Goal: Task Accomplishment & Management: Complete application form

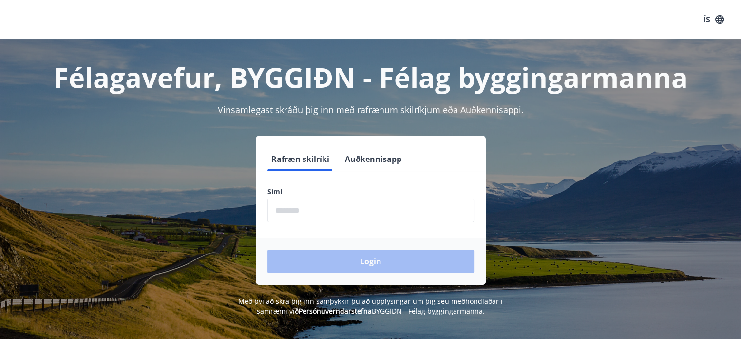
click at [384, 206] on input "phone" at bounding box center [371, 210] width 207 height 24
type input "********"
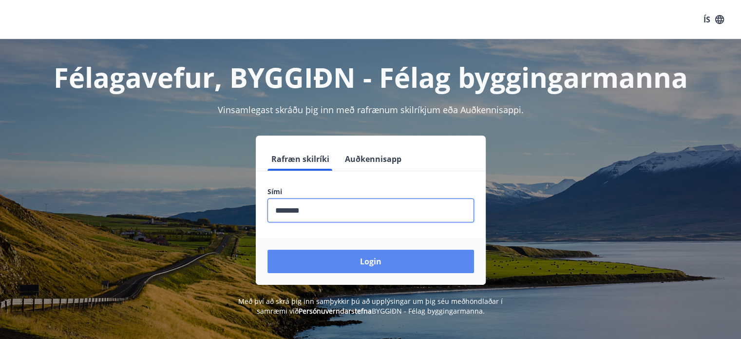
click at [364, 264] on button "Login" at bounding box center [371, 260] width 207 height 23
click at [384, 267] on button "Login" at bounding box center [371, 260] width 207 height 23
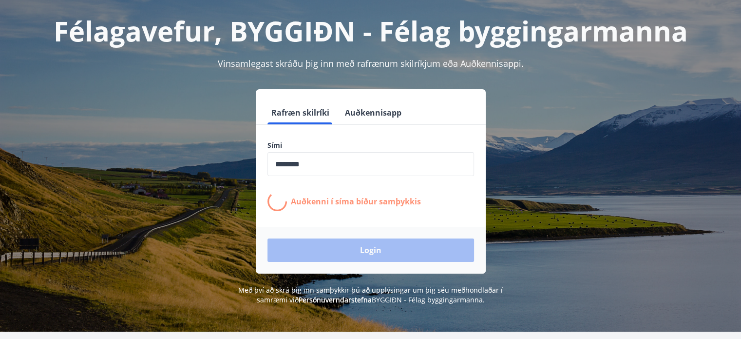
scroll to position [65, 0]
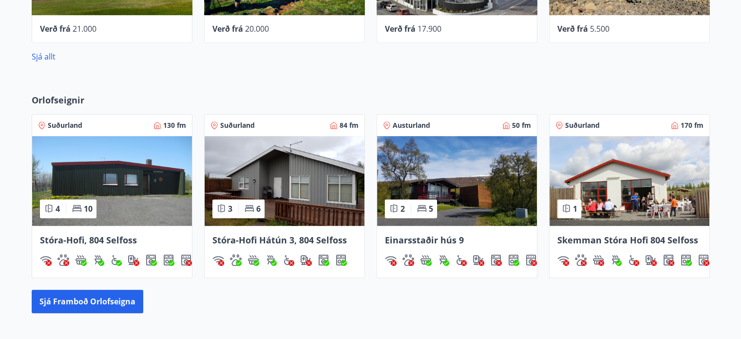
scroll to position [519, 0]
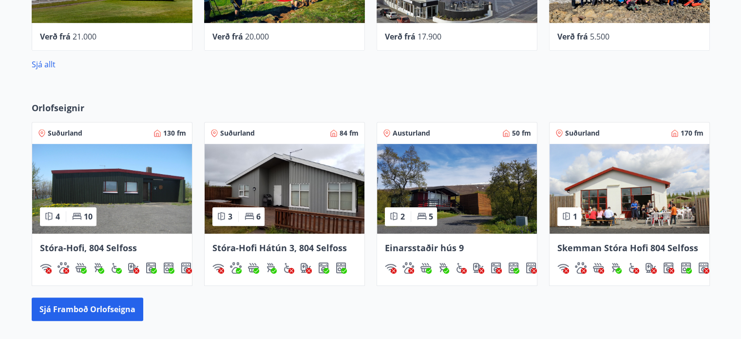
click at [484, 192] on img at bounding box center [457, 189] width 160 height 90
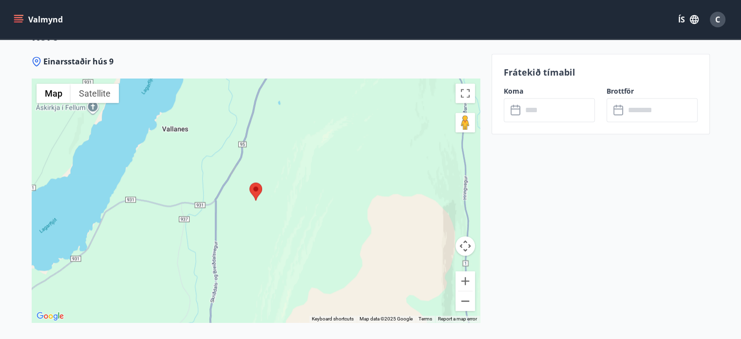
scroll to position [1429, 0]
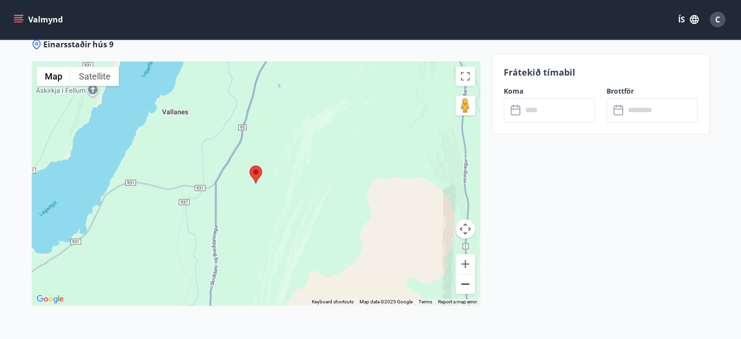
click at [461, 285] on button "Zoom out" at bounding box center [465, 283] width 19 height 19
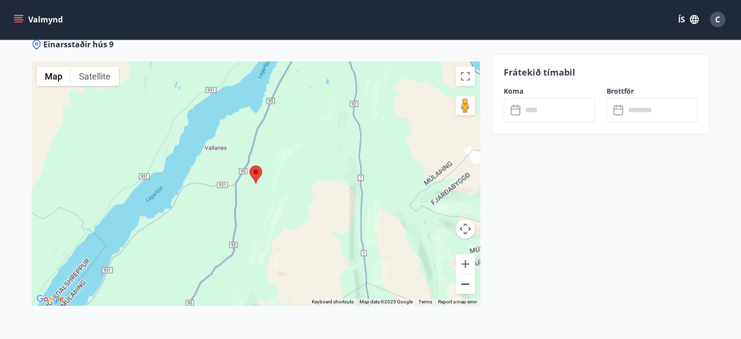
click at [461, 285] on button "Zoom out" at bounding box center [465, 283] width 19 height 19
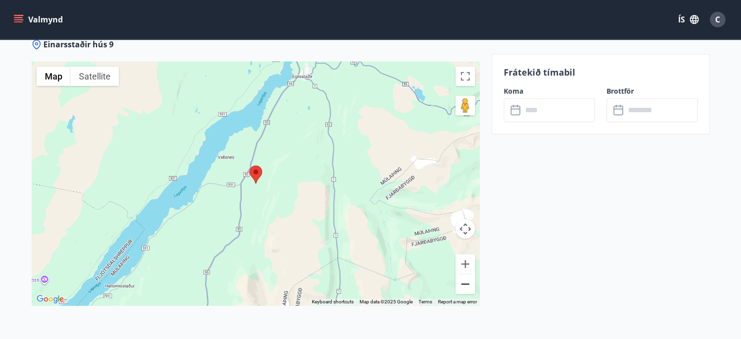
click at [461, 285] on button "Zoom out" at bounding box center [465, 283] width 19 height 19
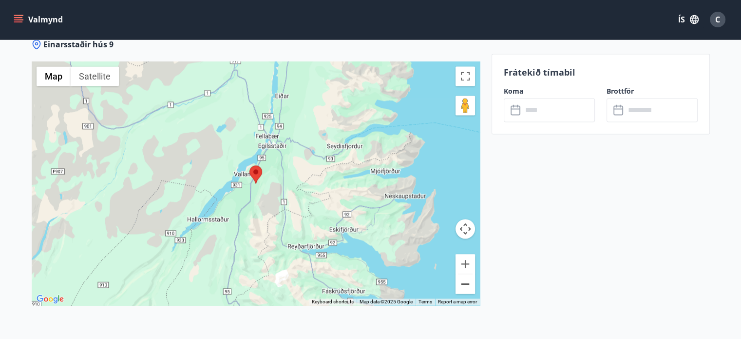
click at [461, 285] on button "Zoom out" at bounding box center [465, 283] width 19 height 19
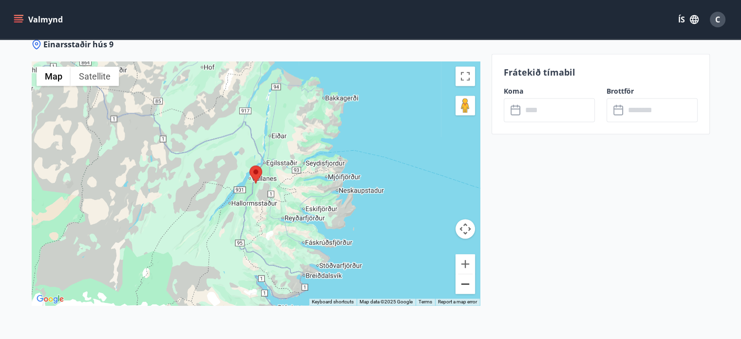
click at [461, 285] on button "Zoom out" at bounding box center [465, 283] width 19 height 19
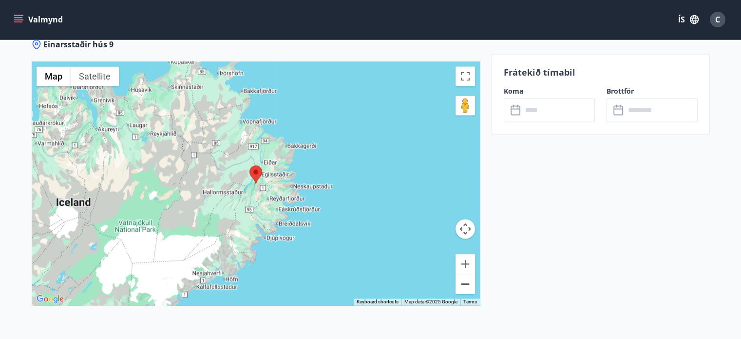
click at [461, 285] on button "Zoom out" at bounding box center [465, 283] width 19 height 19
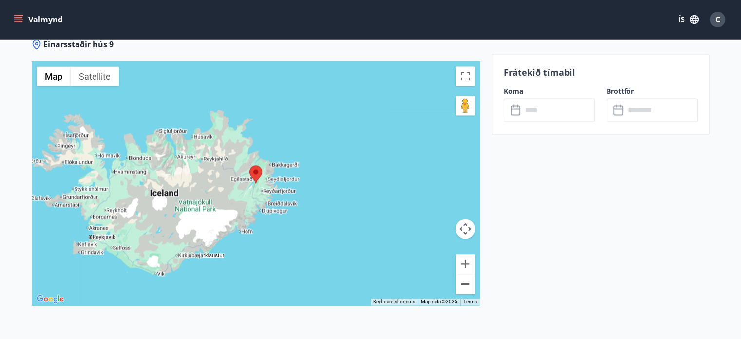
click at [461, 285] on button "Zoom out" at bounding box center [465, 283] width 19 height 19
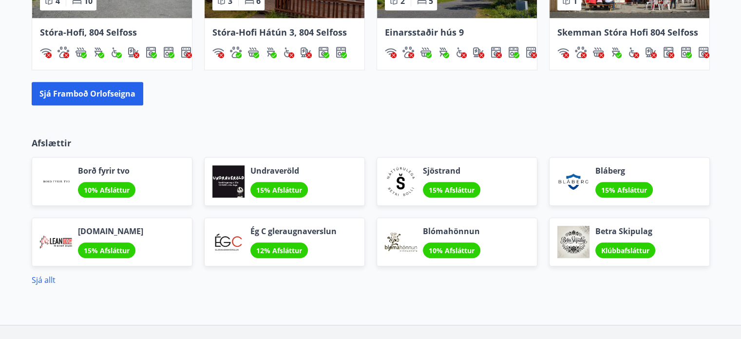
scroll to position [736, 0]
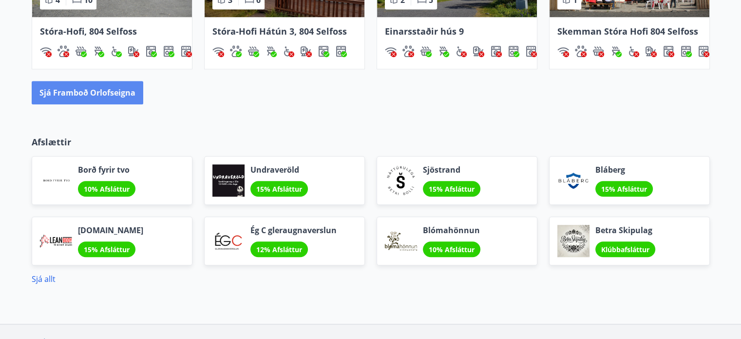
click at [133, 96] on button "Sjá framboð orlofseigna" at bounding box center [88, 92] width 112 height 23
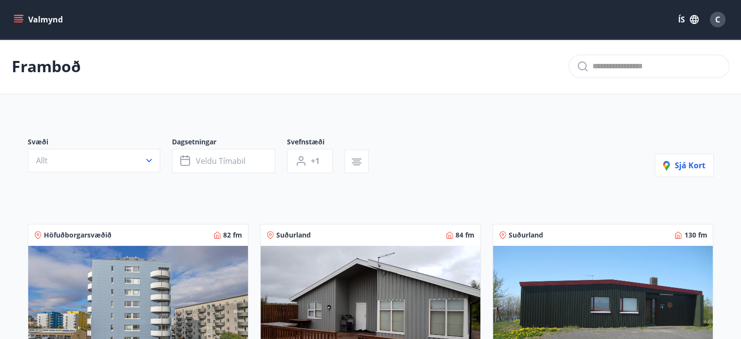
click at [17, 19] on icon "menu" at bounding box center [19, 19] width 11 height 1
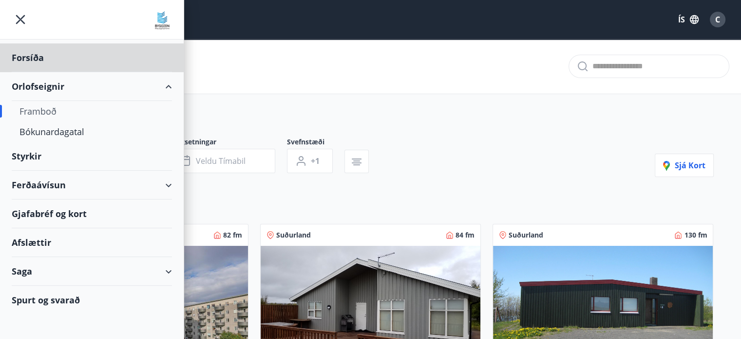
click at [29, 156] on div "Styrkir" at bounding box center [92, 156] width 160 height 29
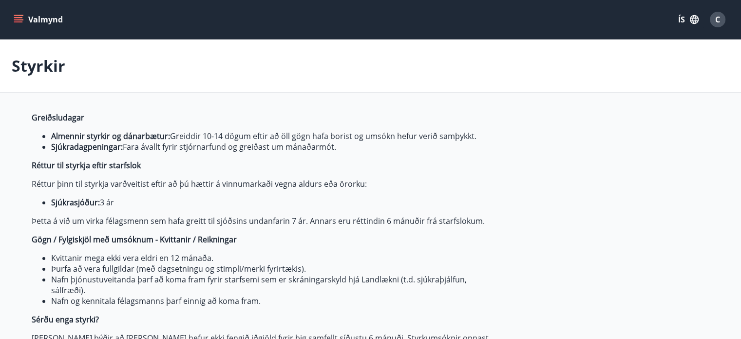
type input "***"
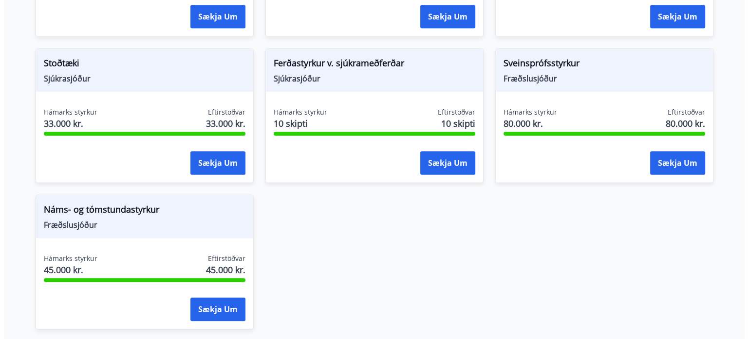
scroll to position [1039, 0]
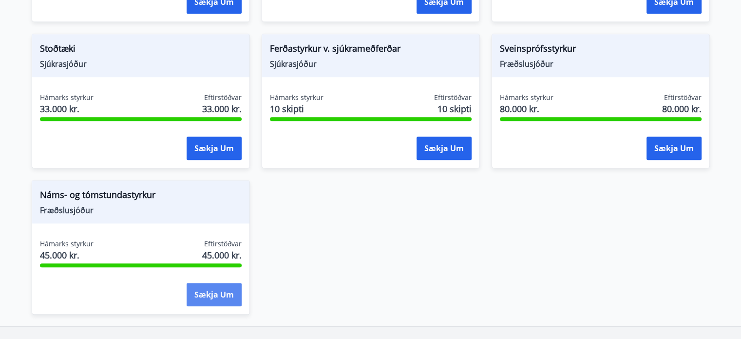
click at [232, 298] on button "Sækja um" at bounding box center [214, 294] width 55 height 23
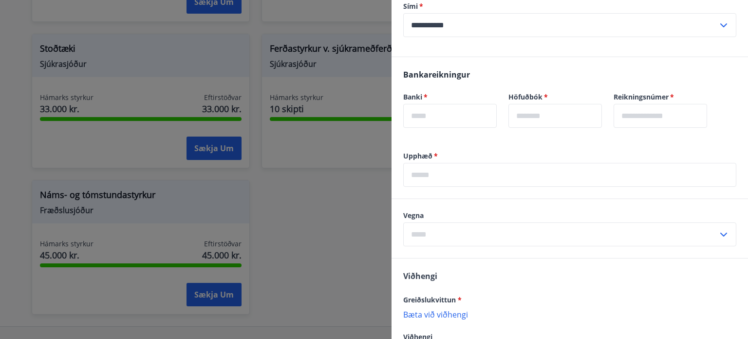
scroll to position [260, 0]
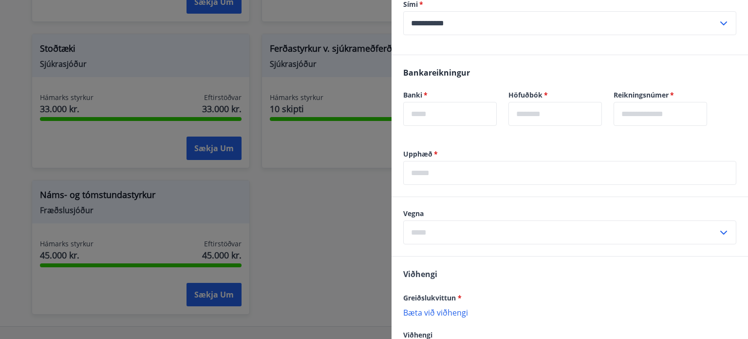
click at [493, 233] on input "text" at bounding box center [560, 232] width 315 height 24
click at [500, 206] on li "Annað" at bounding box center [570, 212] width 332 height 18
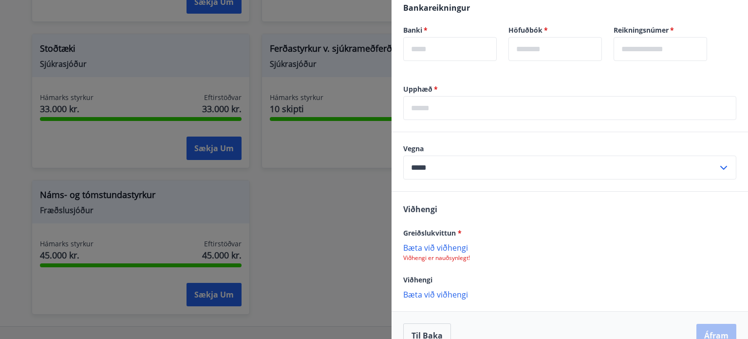
scroll to position [345, 0]
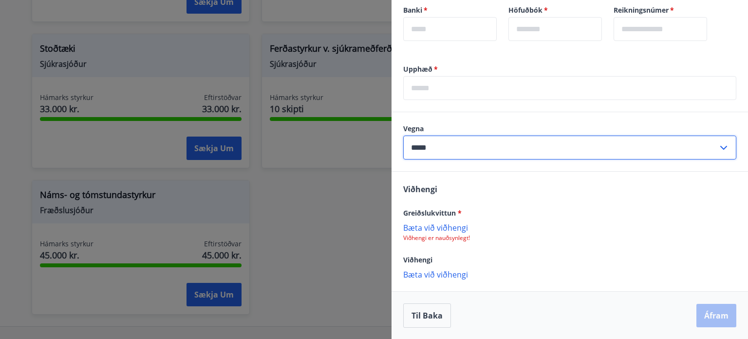
click at [500, 150] on input "*****" at bounding box center [560, 147] width 315 height 24
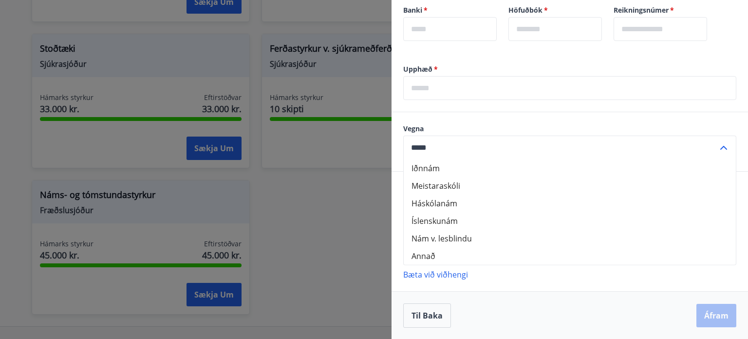
click at [470, 224] on li "Íslenskunám" at bounding box center [570, 221] width 332 height 18
type input "**********"
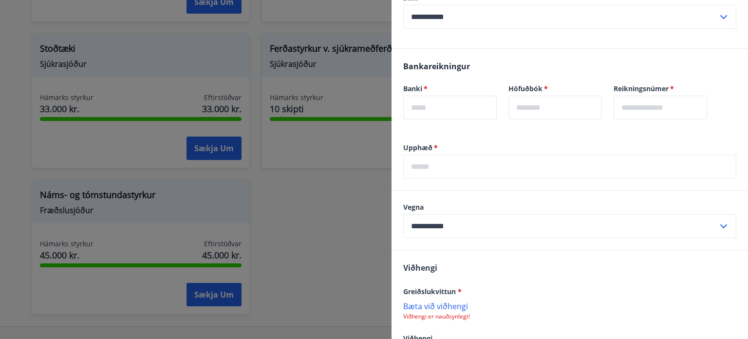
scroll to position [214, 0]
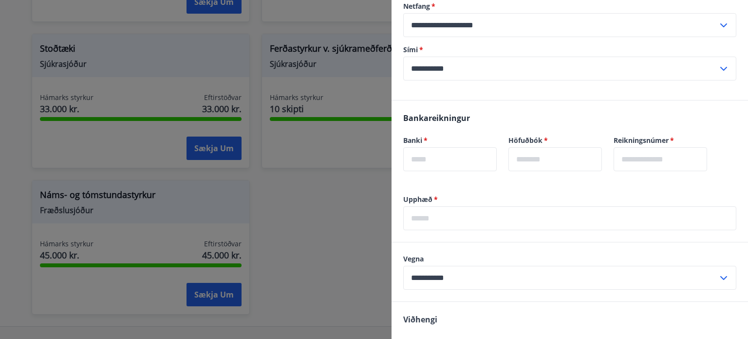
click at [510, 220] on input "text" at bounding box center [569, 218] width 333 height 24
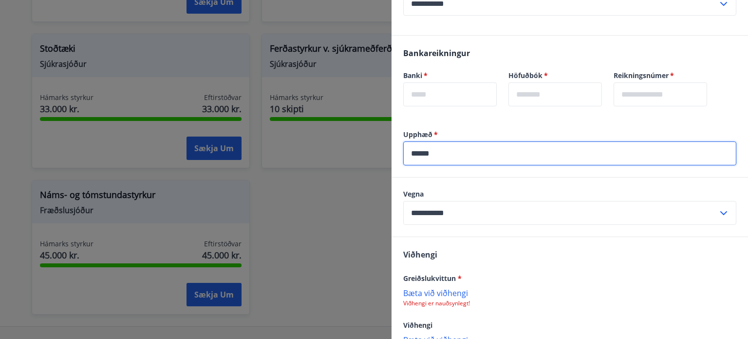
scroll to position [345, 0]
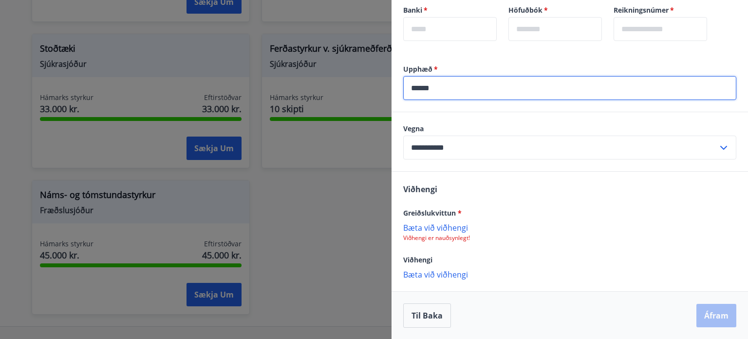
type input "******"
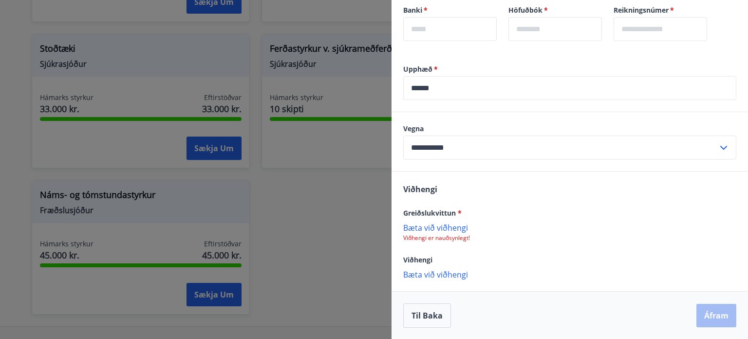
click at [454, 229] on p "Bæta við viðhengi" at bounding box center [569, 227] width 333 height 10
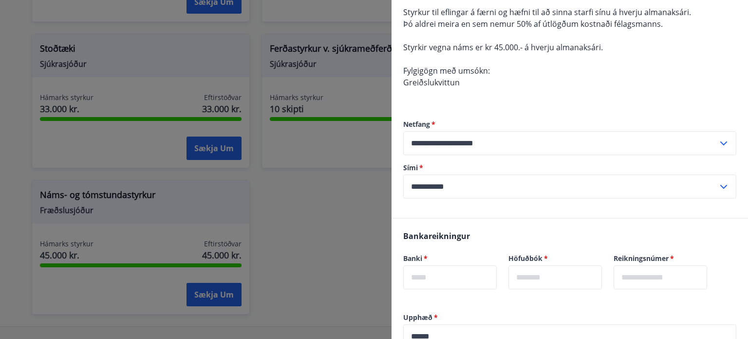
scroll to position [85, 0]
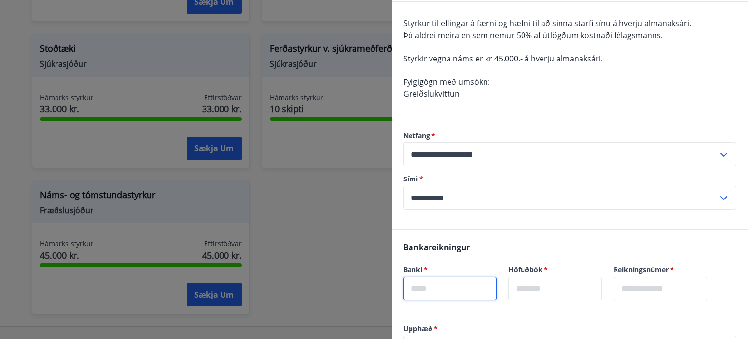
click at [441, 284] on input "text" at bounding box center [450, 288] width 94 height 24
type input "****"
type input "**"
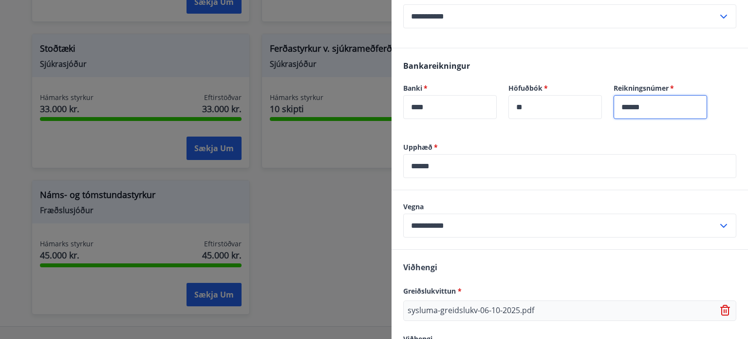
scroll to position [345, 0]
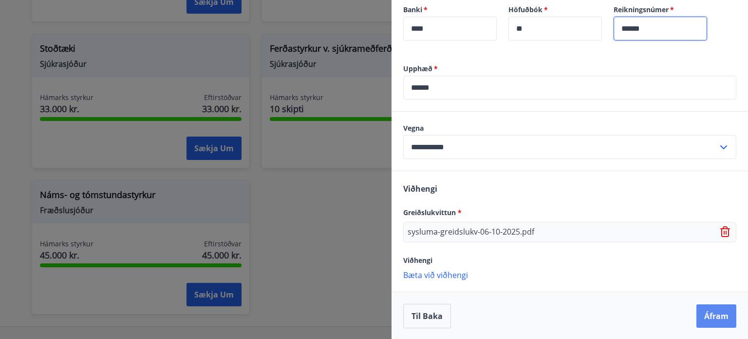
type input "******"
click at [707, 313] on button "Áfram" at bounding box center [717, 315] width 40 height 23
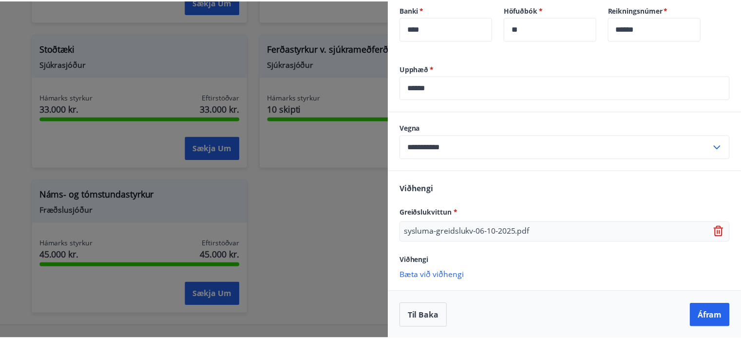
scroll to position [0, 0]
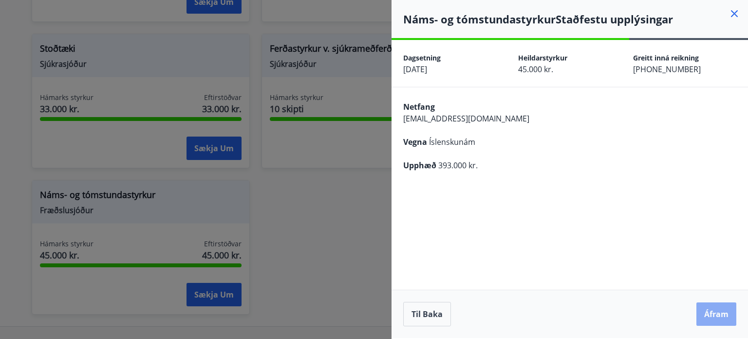
click at [714, 320] on button "Áfram" at bounding box center [717, 313] width 40 height 23
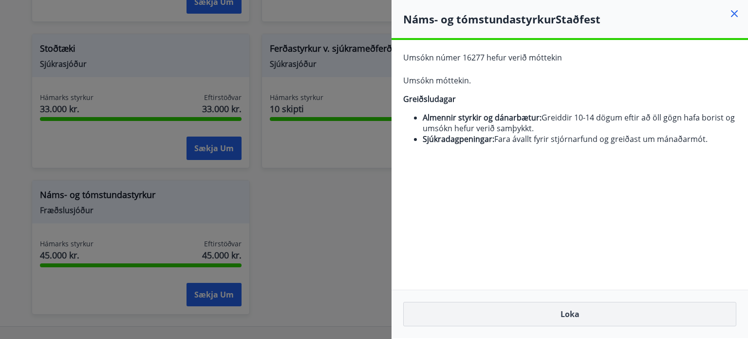
click at [563, 321] on button "Loka" at bounding box center [569, 314] width 333 height 24
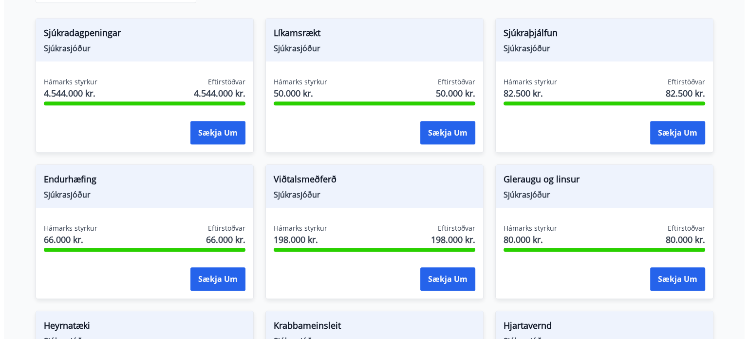
scroll to position [455, 0]
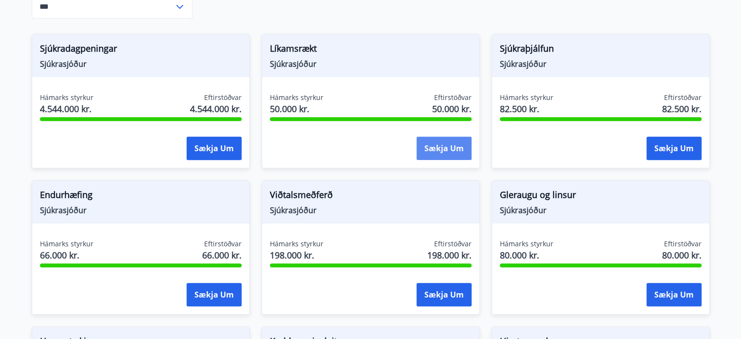
click at [439, 147] on button "Sækja um" at bounding box center [444, 147] width 55 height 23
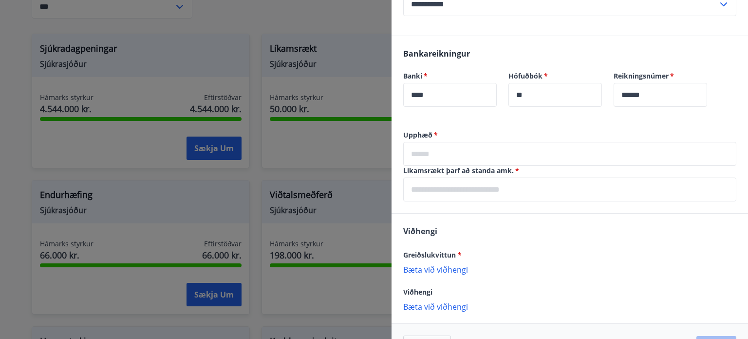
scroll to position [346, 0]
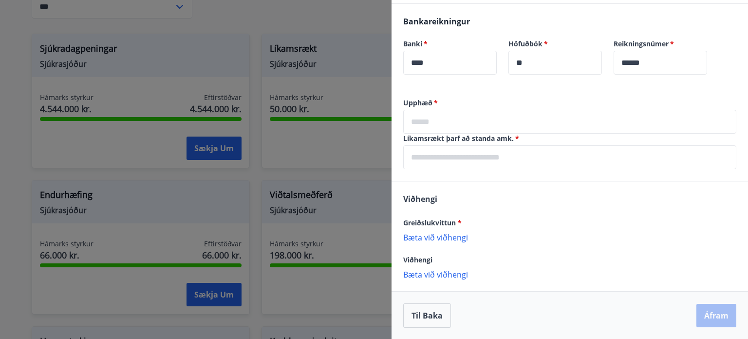
click at [432, 236] on p "Bæta við viðhengi" at bounding box center [569, 237] width 333 height 10
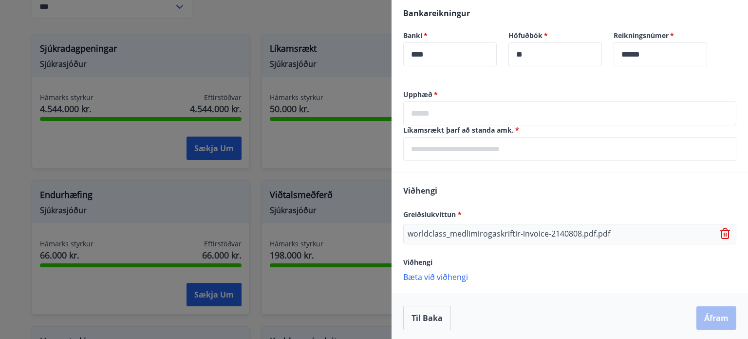
scroll to position [357, 0]
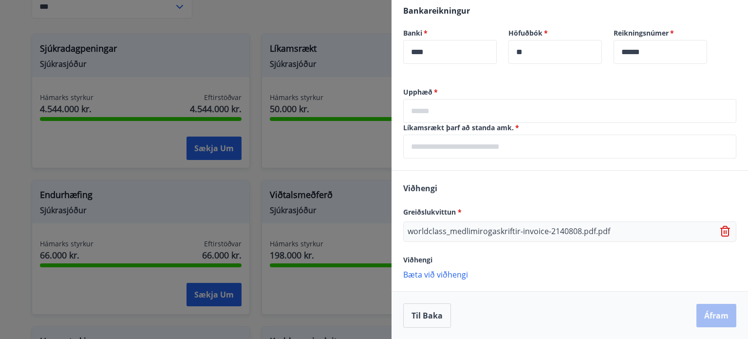
click at [431, 273] on p "Bæta við viðhengi" at bounding box center [569, 274] width 333 height 10
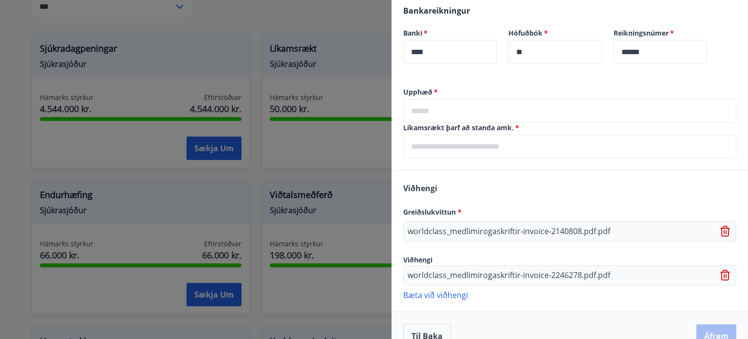
click at [423, 292] on p "Bæta við viðhengi" at bounding box center [569, 294] width 333 height 10
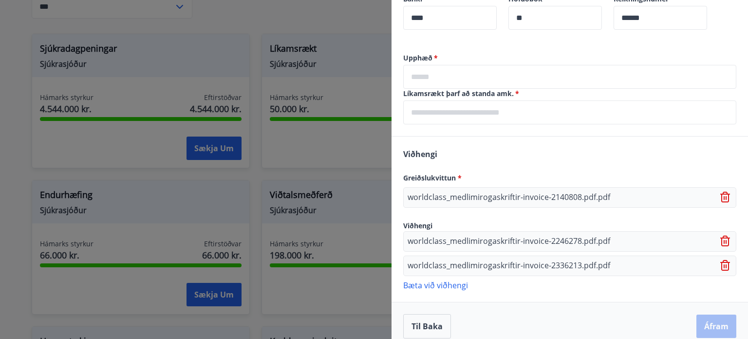
scroll to position [401, 0]
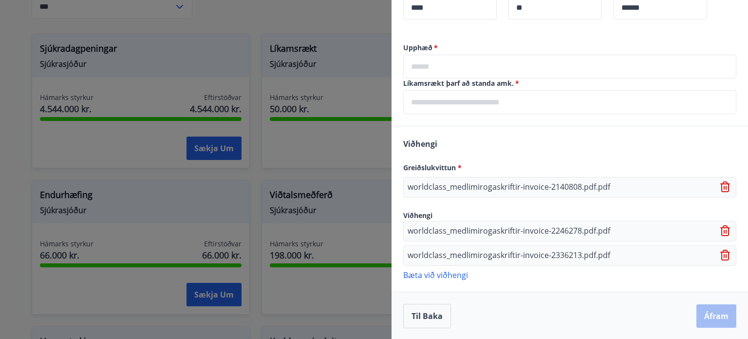
click at [447, 275] on p "Bæta við viðhengi" at bounding box center [569, 274] width 333 height 10
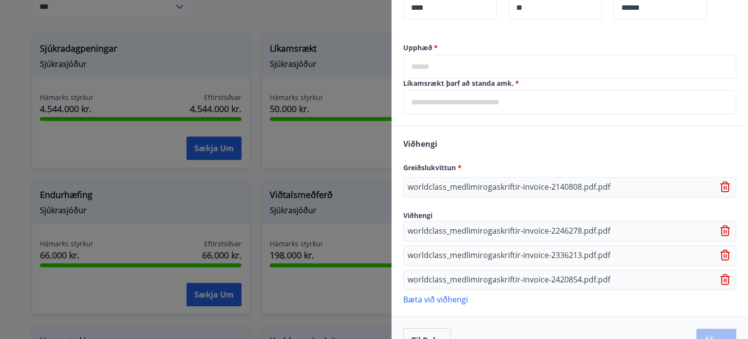
scroll to position [425, 0]
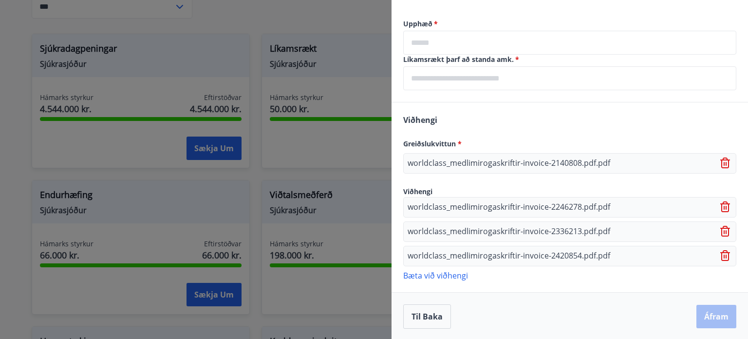
click at [444, 276] on p "Bæta við viðhengi" at bounding box center [569, 275] width 333 height 10
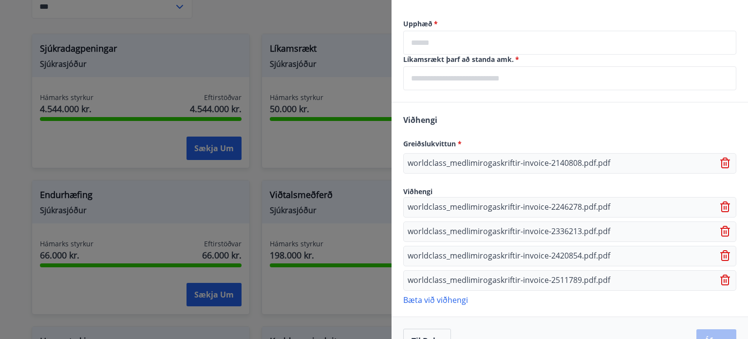
click at [413, 300] on p "Bæta við viðhengi" at bounding box center [569, 299] width 333 height 10
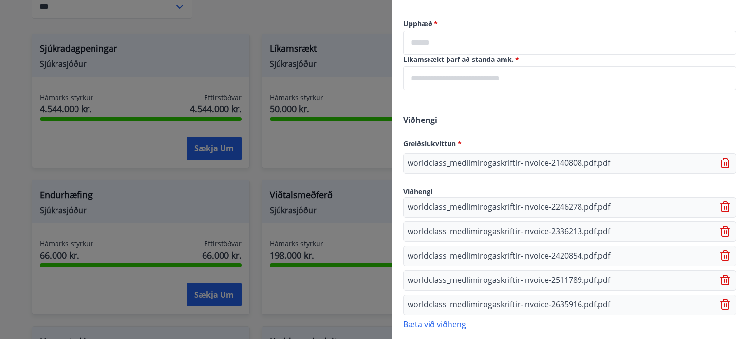
click at [439, 326] on p "Bæta við viðhengi" at bounding box center [569, 324] width 333 height 10
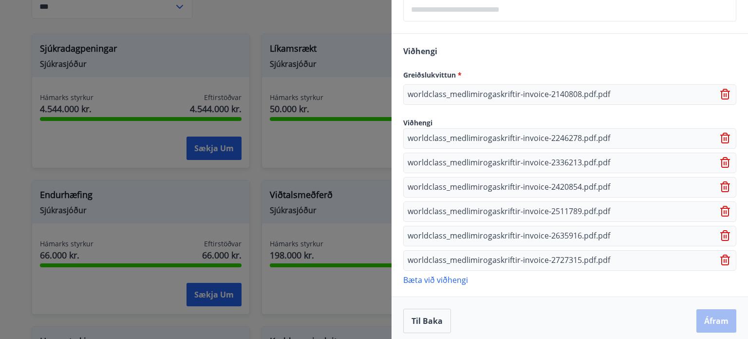
scroll to position [498, 0]
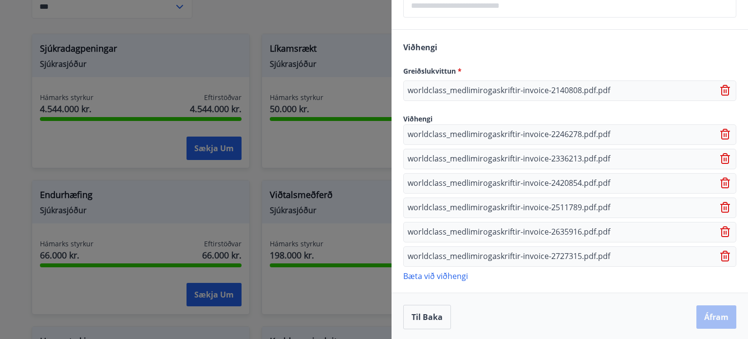
click at [448, 272] on p "Bæta við viðhengi" at bounding box center [569, 275] width 333 height 10
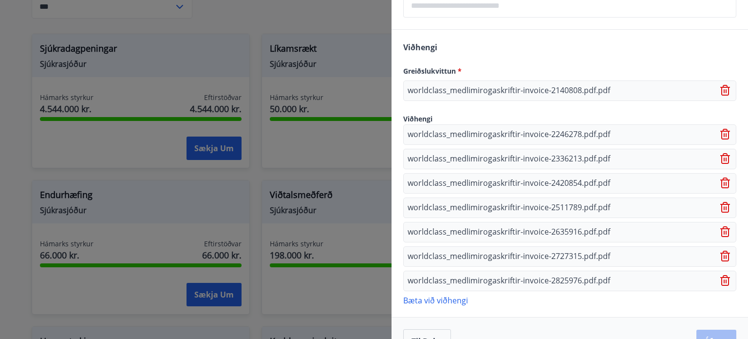
click at [460, 299] on p "Bæta við viðhengi" at bounding box center [569, 300] width 333 height 10
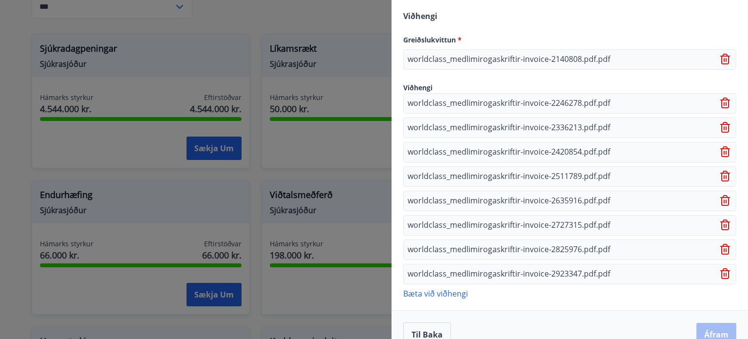
scroll to position [546, 0]
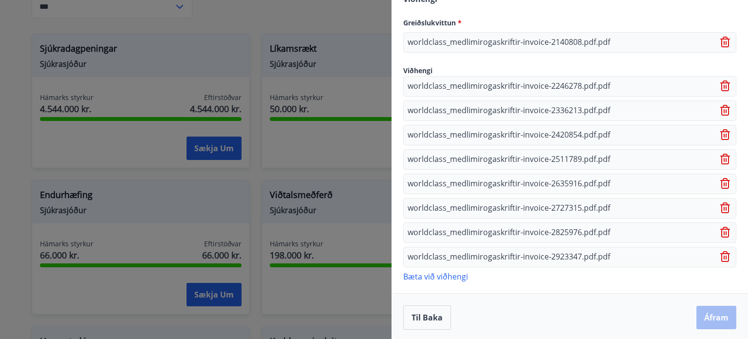
click at [456, 274] on p "Bæta við viðhengi" at bounding box center [569, 276] width 333 height 10
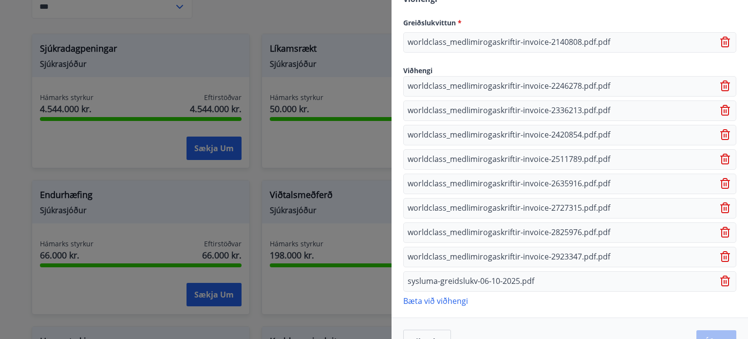
scroll to position [570, 0]
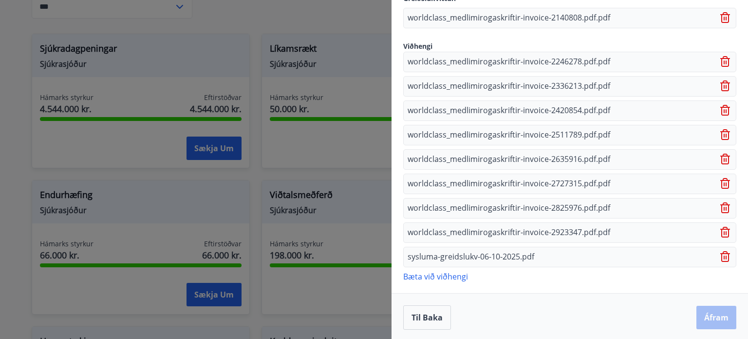
click at [452, 278] on p "Bæta við viðhengi" at bounding box center [569, 276] width 333 height 10
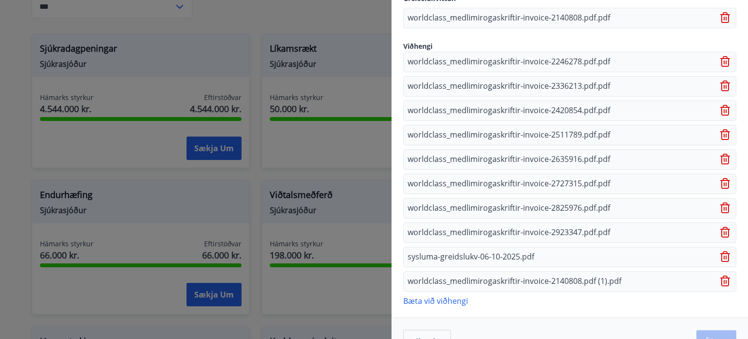
click at [428, 298] on p "Bæta við viðhengi" at bounding box center [569, 300] width 333 height 10
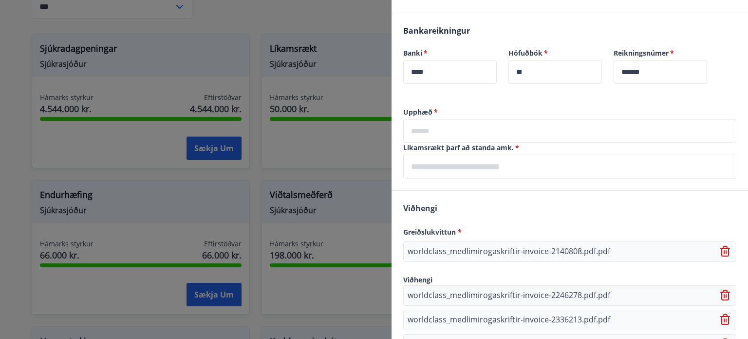
scroll to position [310, 0]
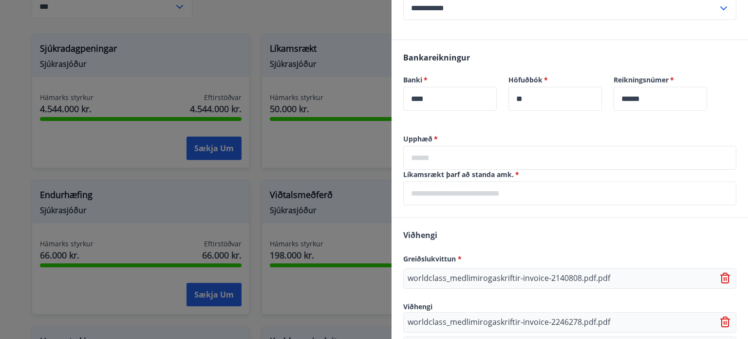
click at [437, 165] on input "text" at bounding box center [569, 158] width 333 height 24
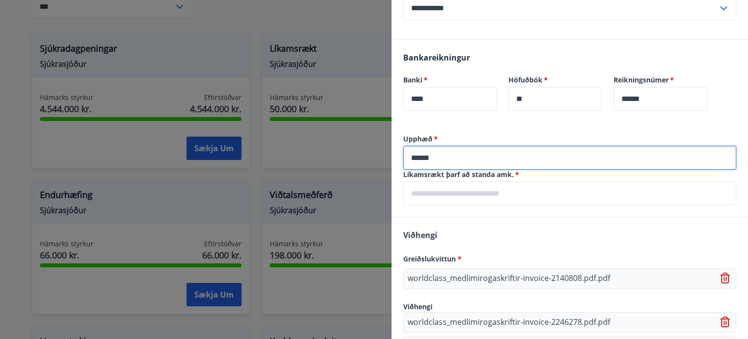
type input "******"
click at [518, 173] on span "*" at bounding box center [516, 174] width 5 height 9
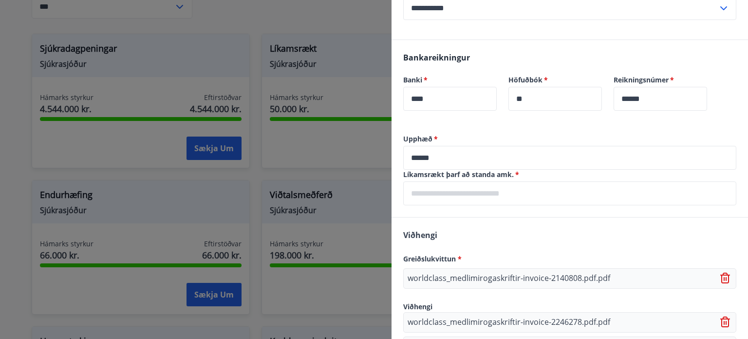
click at [518, 173] on span "*" at bounding box center [516, 174] width 5 height 9
click at [515, 174] on span "*" at bounding box center [516, 174] width 5 height 9
click at [493, 192] on input "text" at bounding box center [569, 193] width 333 height 24
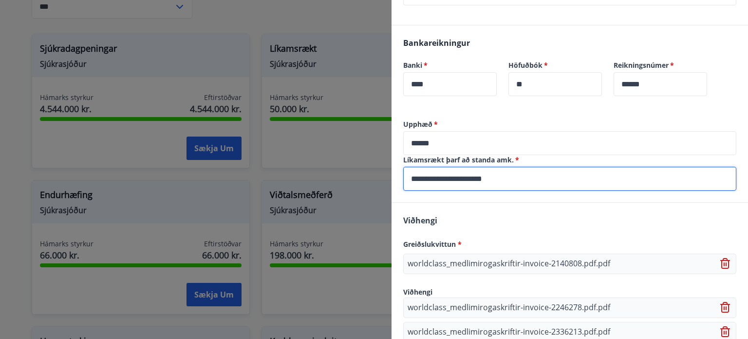
scroll to position [618, 0]
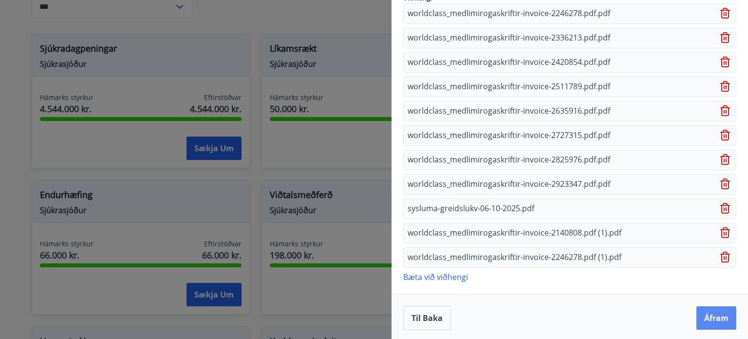
type input "**********"
click at [706, 316] on button "Áfram" at bounding box center [717, 317] width 40 height 23
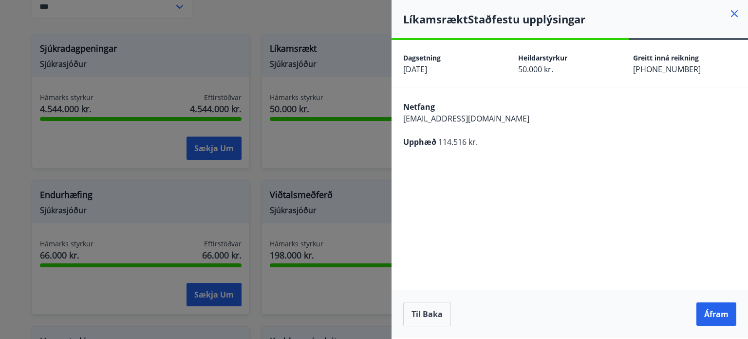
scroll to position [0, 0]
click at [715, 310] on button "Áfram" at bounding box center [717, 313] width 40 height 23
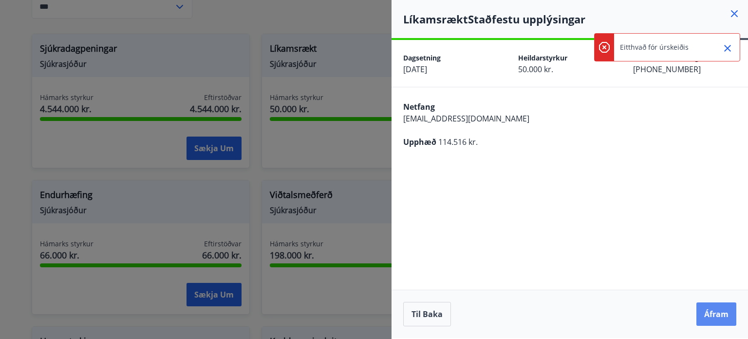
click at [712, 317] on button "Áfram" at bounding box center [717, 313] width 40 height 23
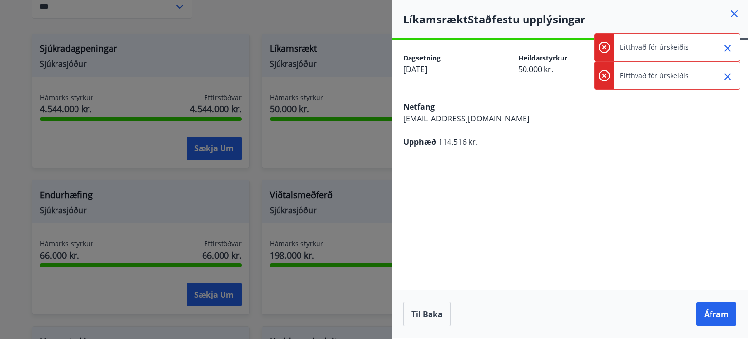
click at [729, 78] on icon "Close" at bounding box center [728, 77] width 12 height 12
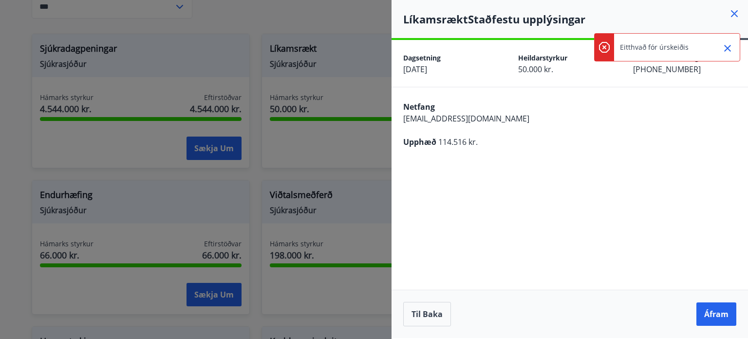
click at [725, 47] on icon "Close" at bounding box center [728, 48] width 12 height 12
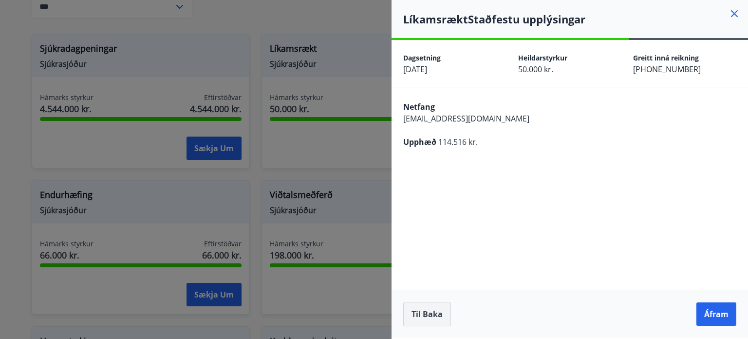
click at [428, 311] on button "Til baka" at bounding box center [427, 314] width 48 height 24
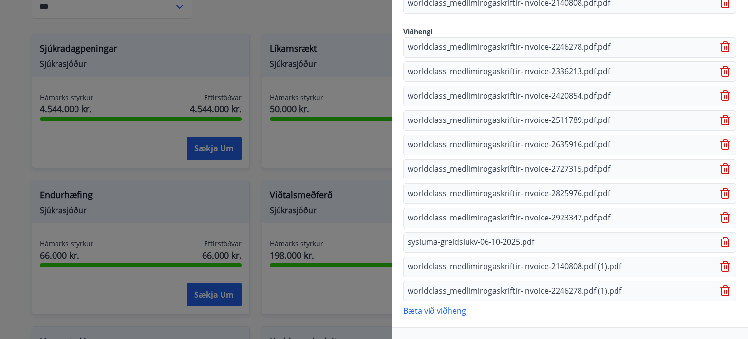
scroll to position [618, 0]
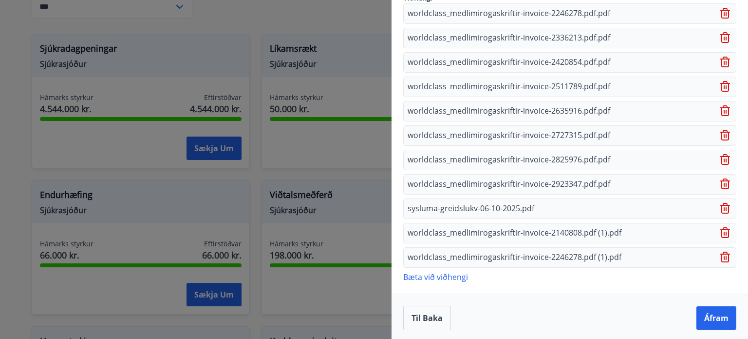
click at [721, 255] on icon at bounding box center [727, 257] width 12 height 12
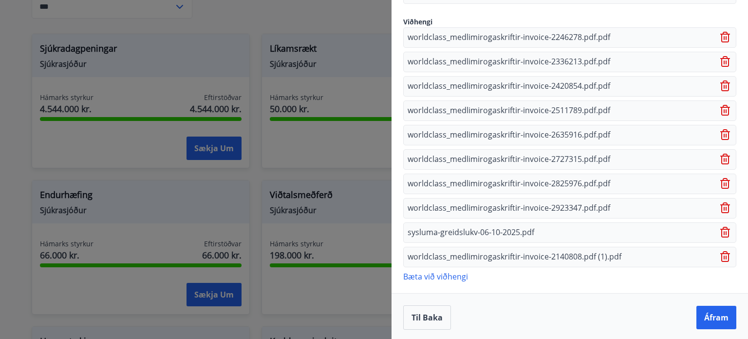
click at [724, 255] on icon at bounding box center [724, 257] width 1 height 4
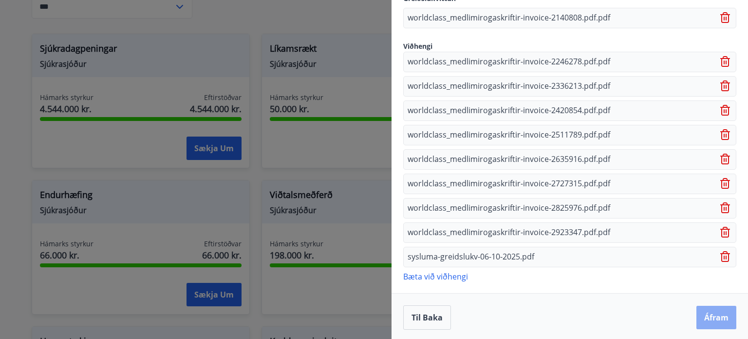
click at [703, 315] on button "Áfram" at bounding box center [717, 317] width 40 height 23
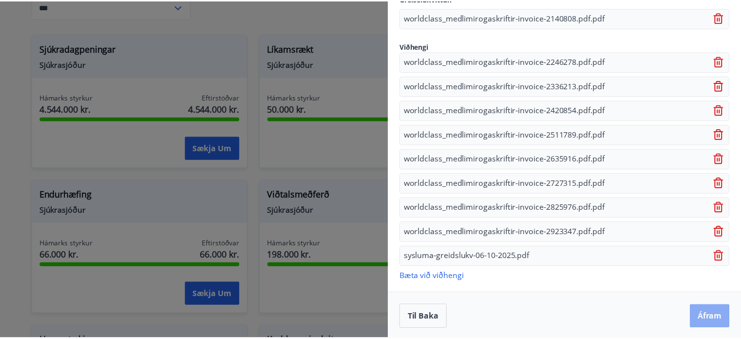
scroll to position [0, 0]
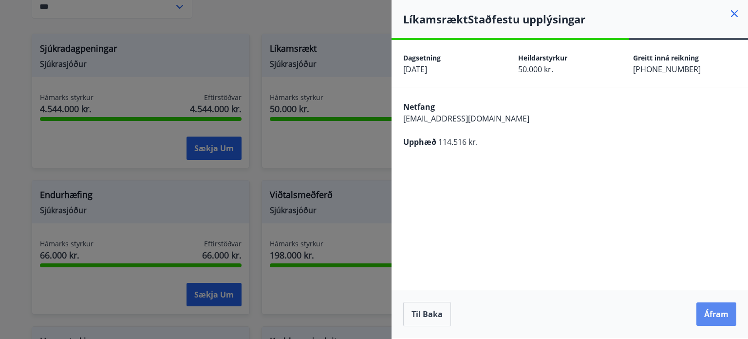
click at [710, 317] on button "Áfram" at bounding box center [717, 313] width 40 height 23
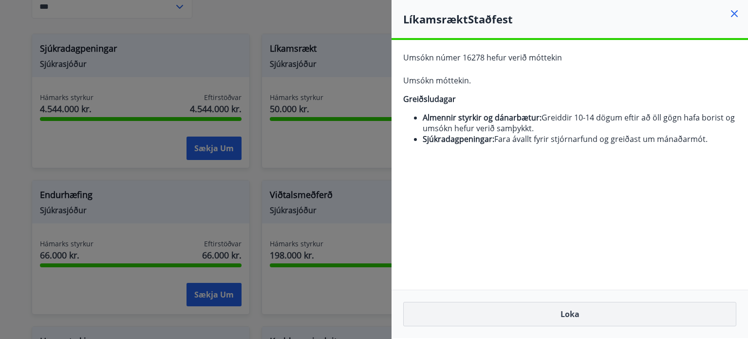
click at [578, 319] on button "Loka" at bounding box center [569, 314] width 333 height 24
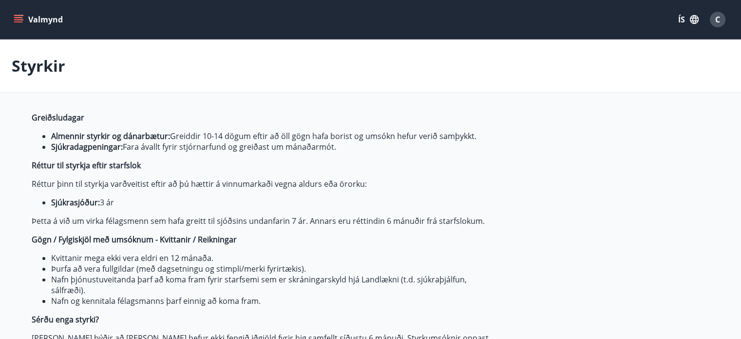
type input "***"
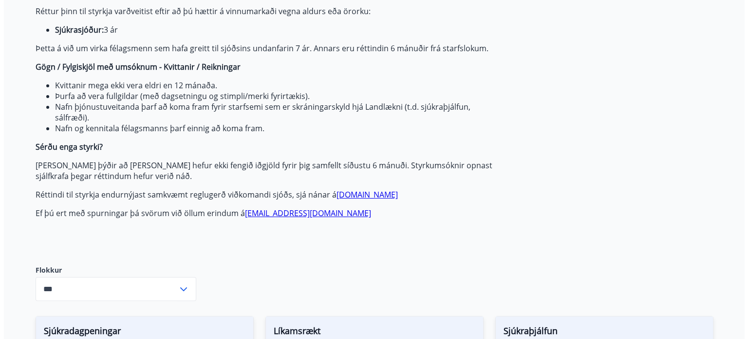
scroll to position [2, 0]
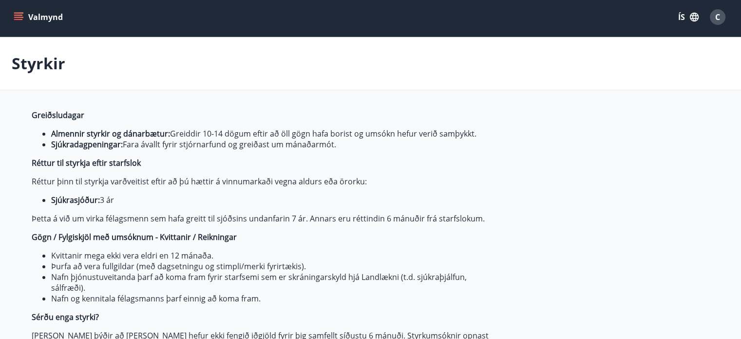
click at [721, 20] on div "C" at bounding box center [718, 17] width 16 height 16
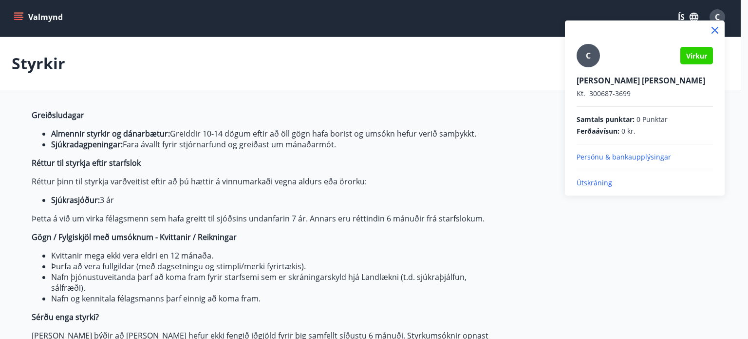
click at [590, 181] on p "Útskráning" at bounding box center [645, 183] width 136 height 10
